Goal: Task Accomplishment & Management: Manage account settings

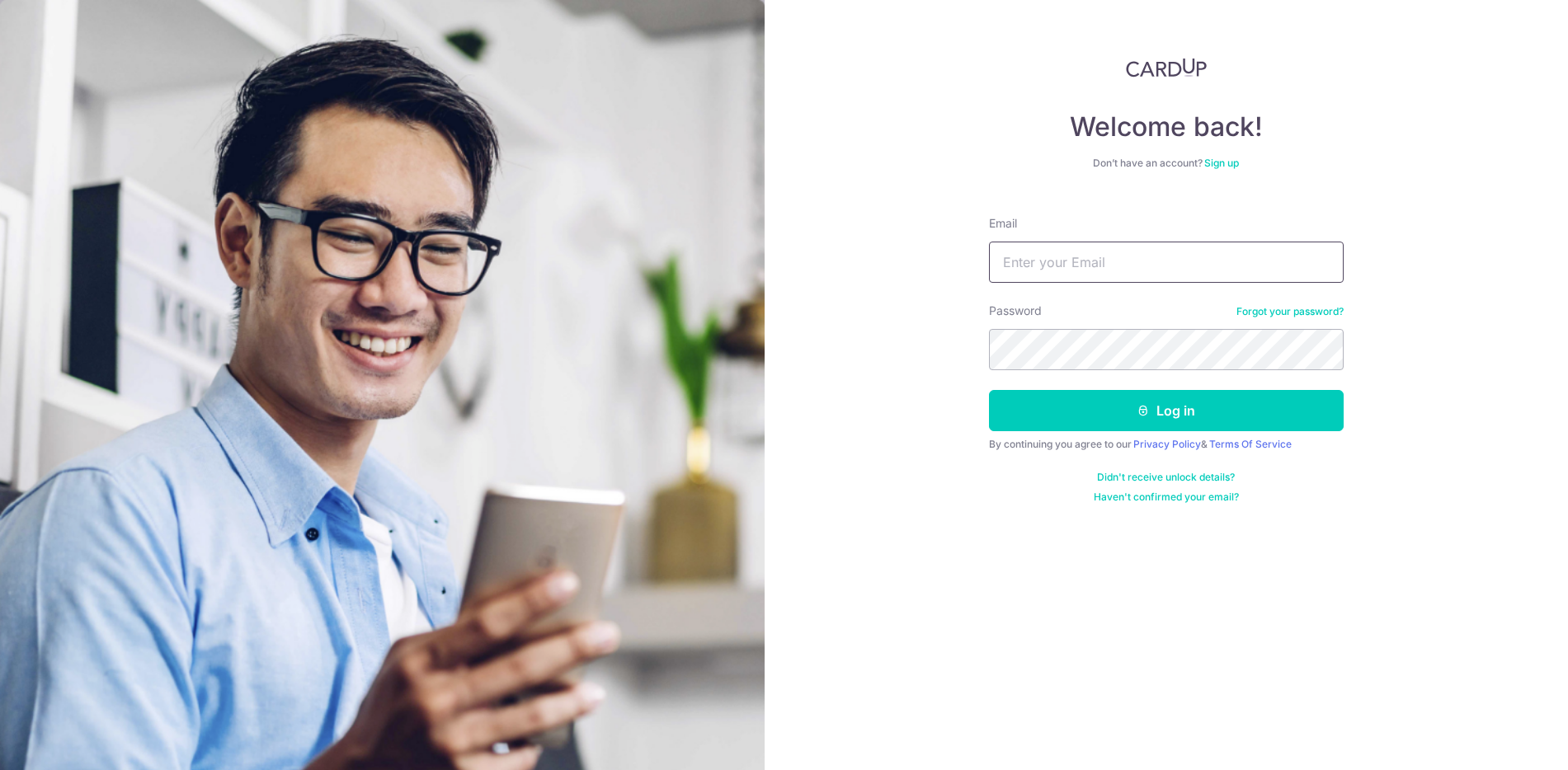
drag, startPoint x: 1069, startPoint y: 275, endPoint x: 1059, endPoint y: 275, distance: 10.0
click at [1068, 275] on input "Email" at bounding box center [1166, 262] width 355 height 42
type input "[EMAIL_ADDRESS][DOMAIN_NAME]"
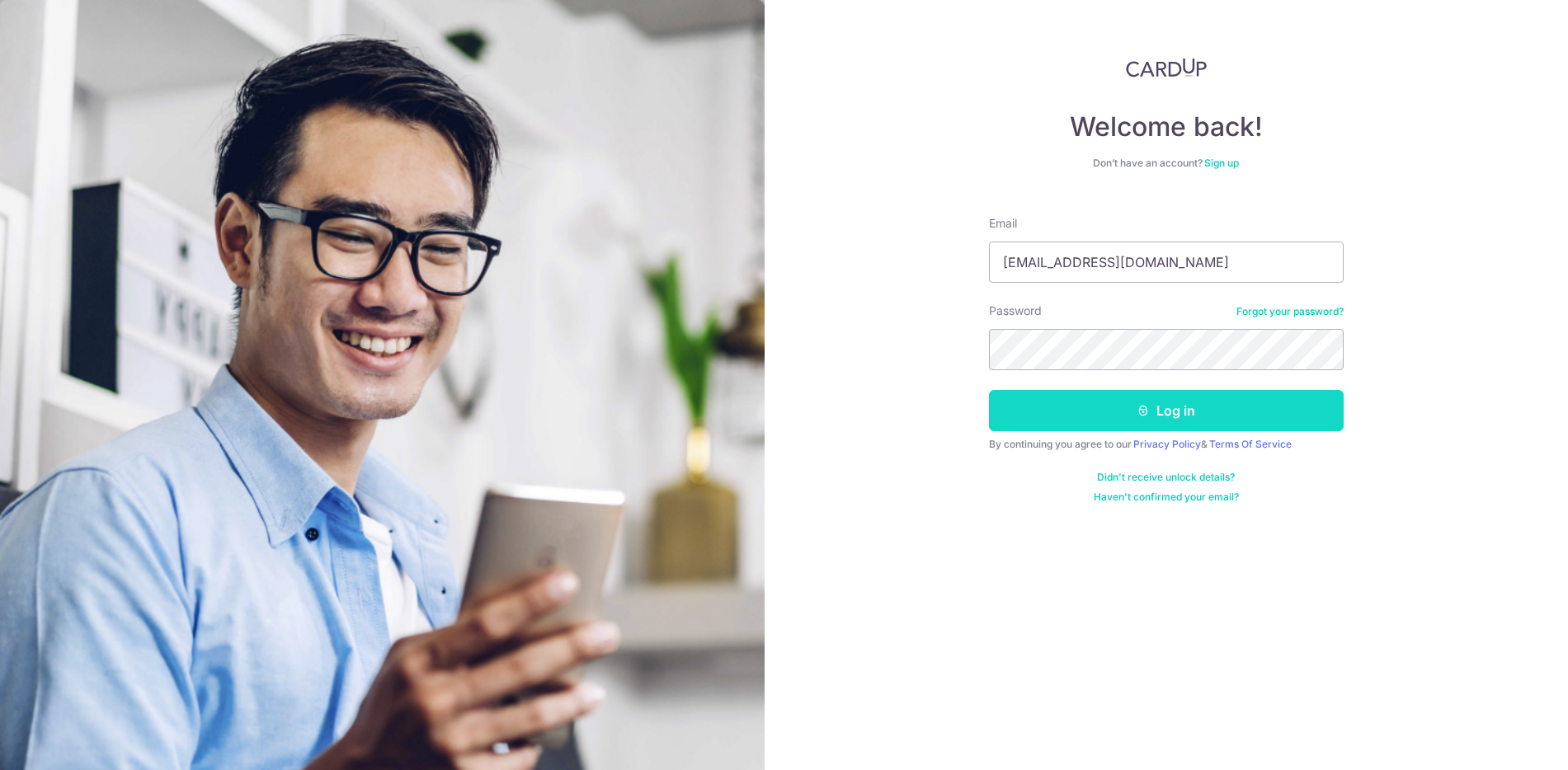
click at [1035, 416] on button "Log in" at bounding box center [1166, 410] width 355 height 42
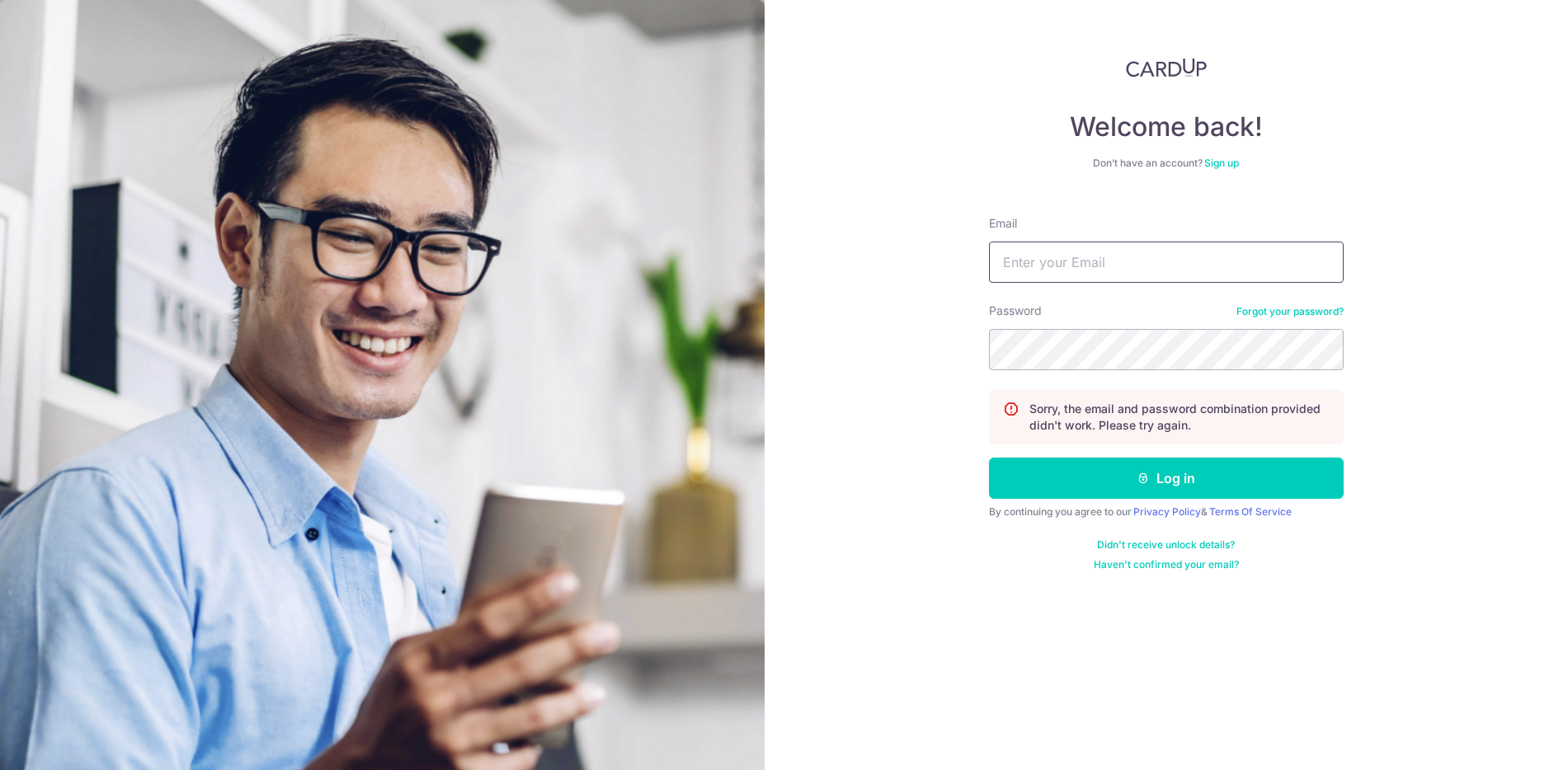
click at [1119, 268] on input "Email" at bounding box center [1166, 262] width 355 height 42
type input "[EMAIL_ADDRESS][DOMAIN_NAME]"
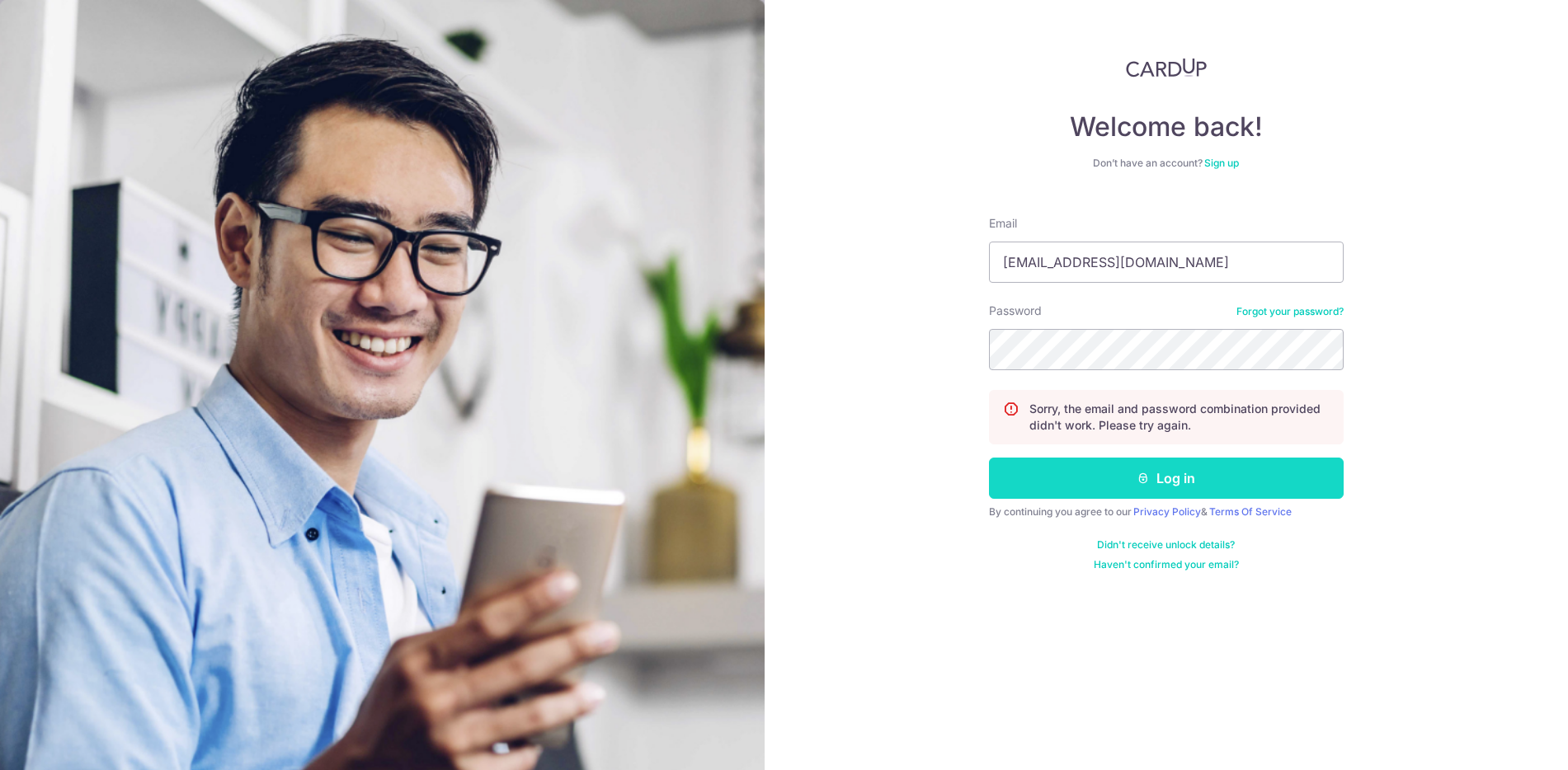
click at [1046, 470] on button "Log in" at bounding box center [1166, 478] width 355 height 42
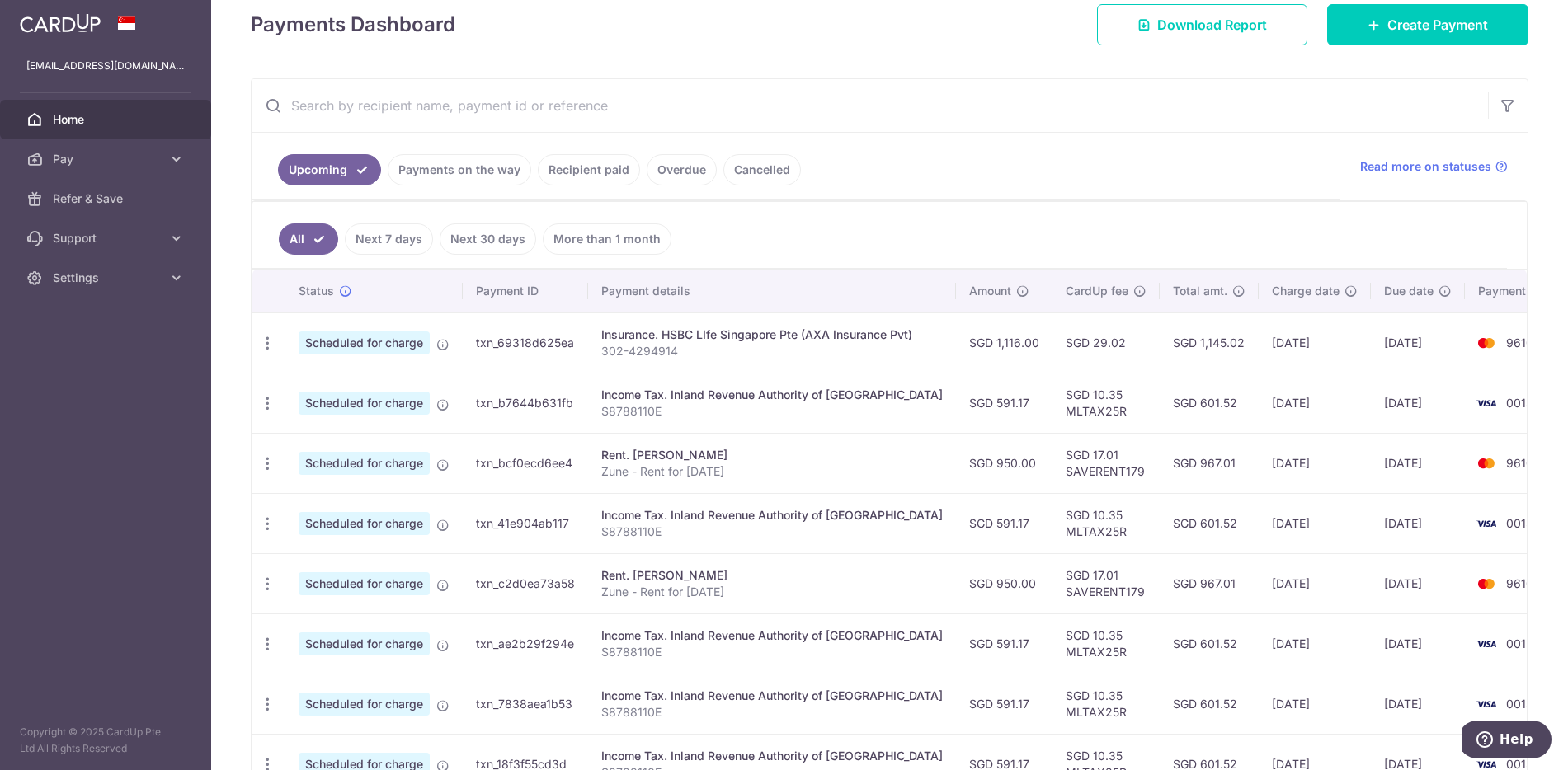
scroll to position [330, 0]
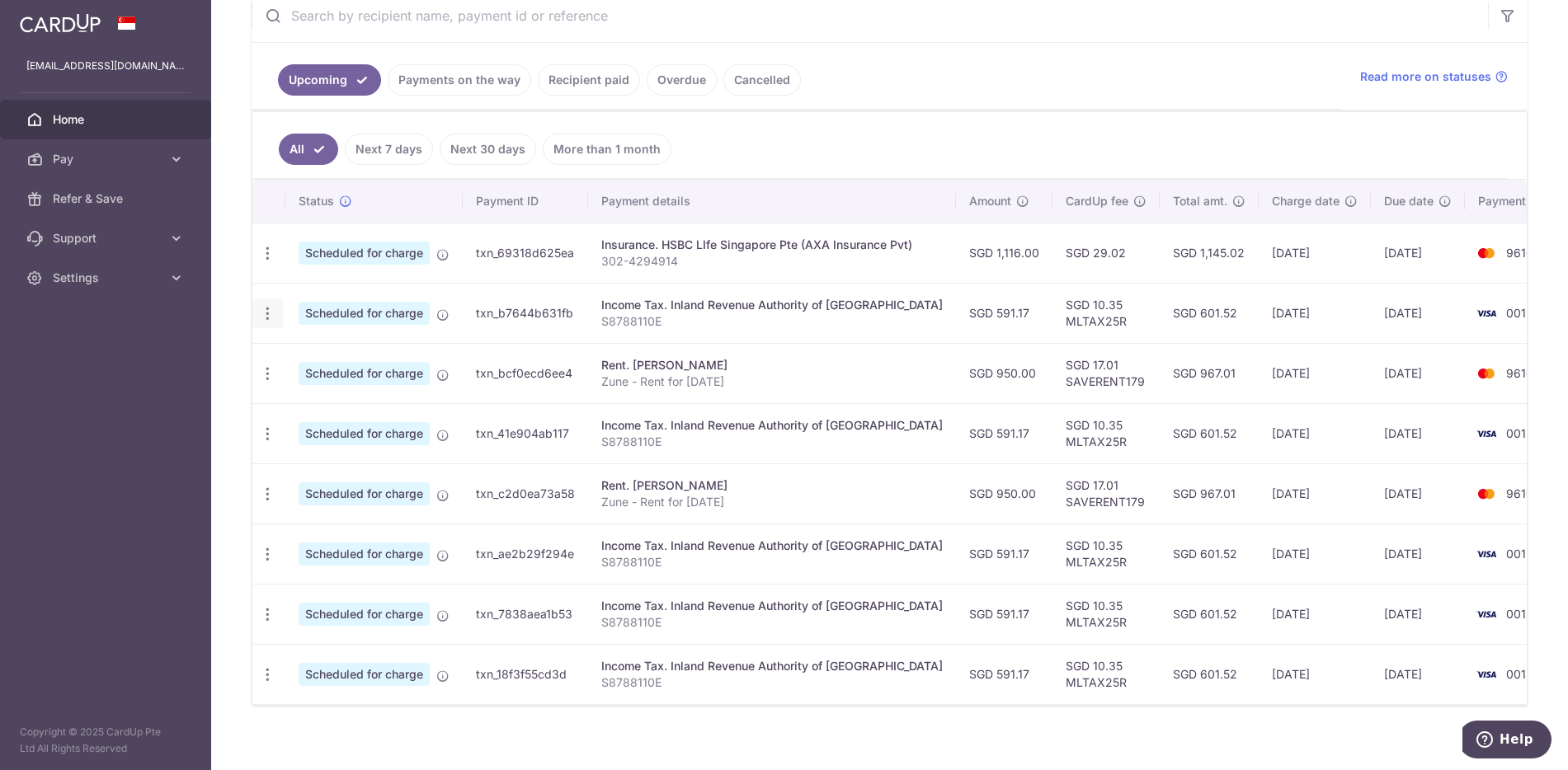
click at [265, 312] on icon "button" at bounding box center [268, 314] width 18 height 18
click at [308, 400] on span "Cancel payment" at bounding box center [355, 399] width 111 height 19
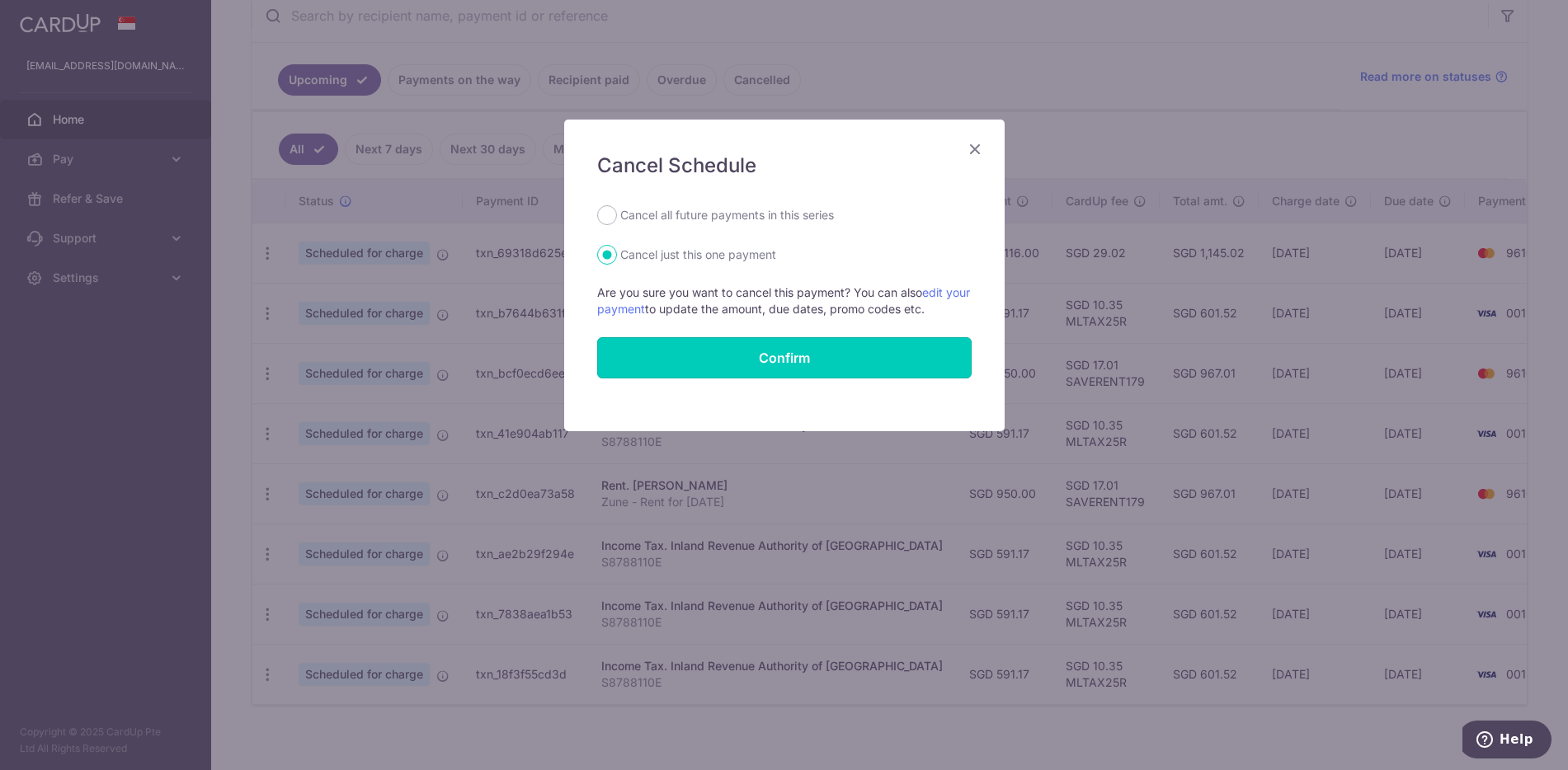
click at [803, 366] on button "Confirm" at bounding box center [784, 357] width 374 height 42
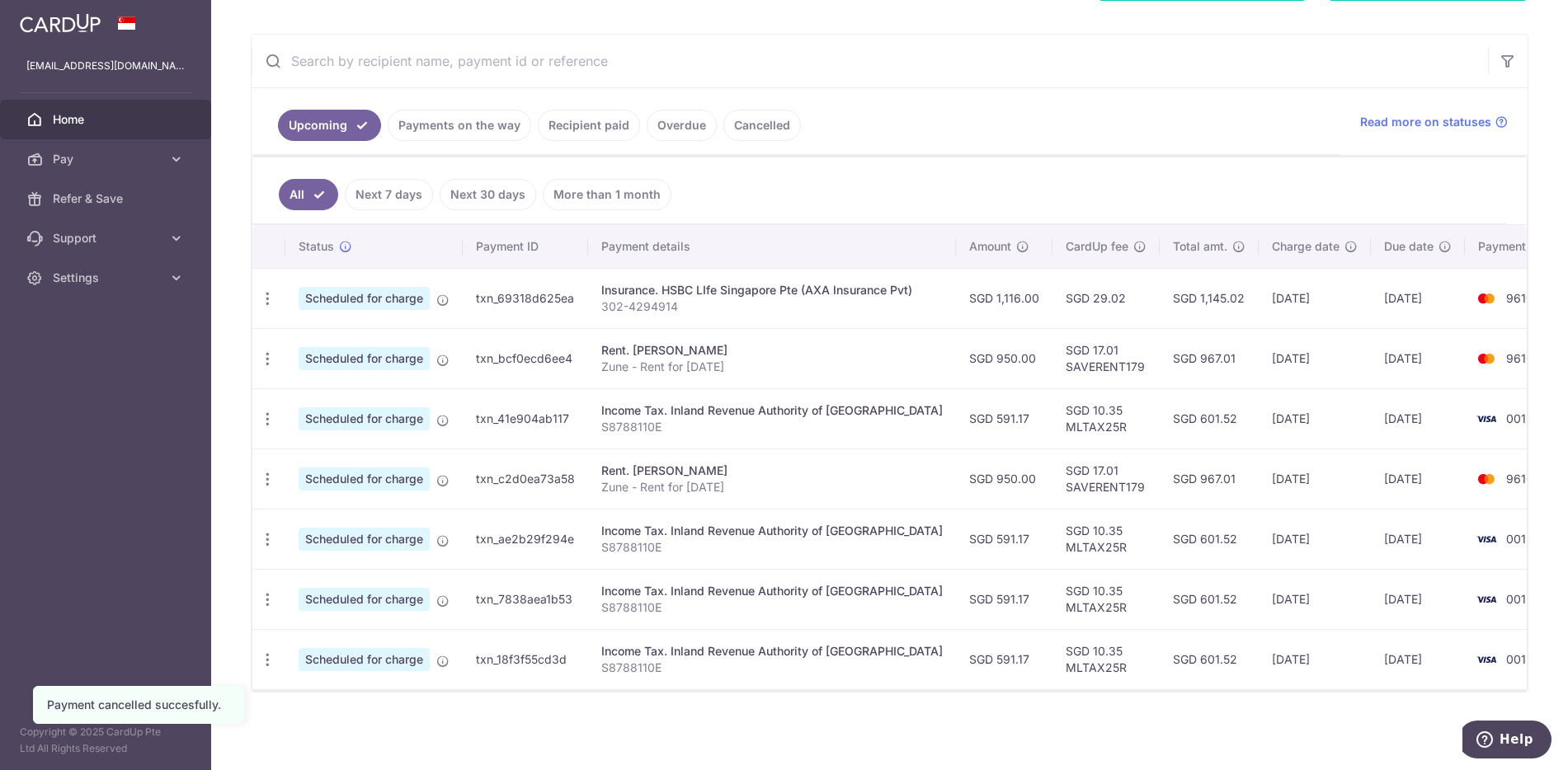
scroll to position [293, 0]
click at [275, 411] on icon "button" at bounding box center [268, 419] width 18 height 18
click at [310, 499] on span "Cancel payment" at bounding box center [355, 505] width 111 height 19
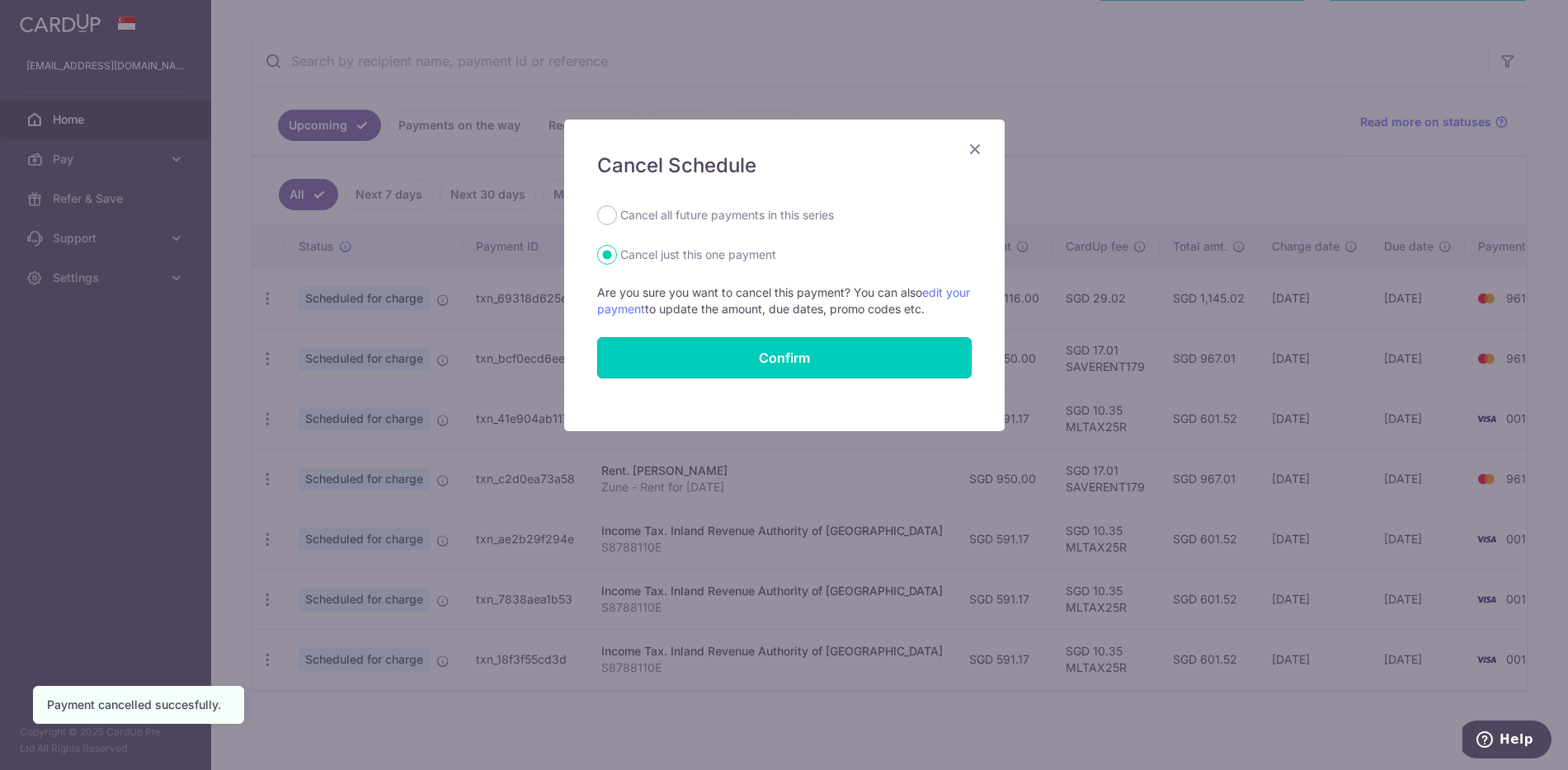
click at [819, 356] on button "Confirm" at bounding box center [784, 357] width 374 height 42
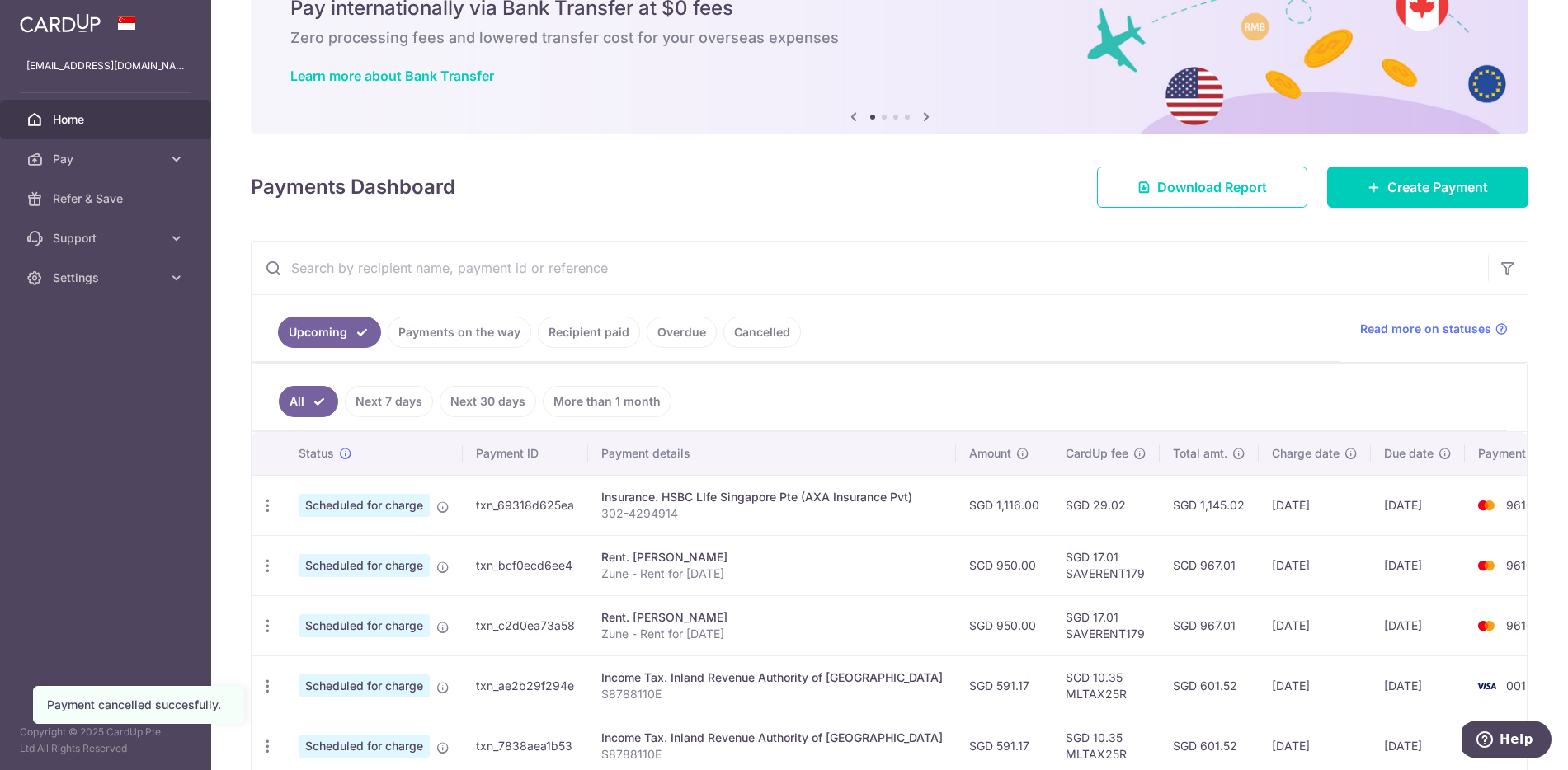
scroll to position [233, 0]
